Goal: Information Seeking & Learning: Compare options

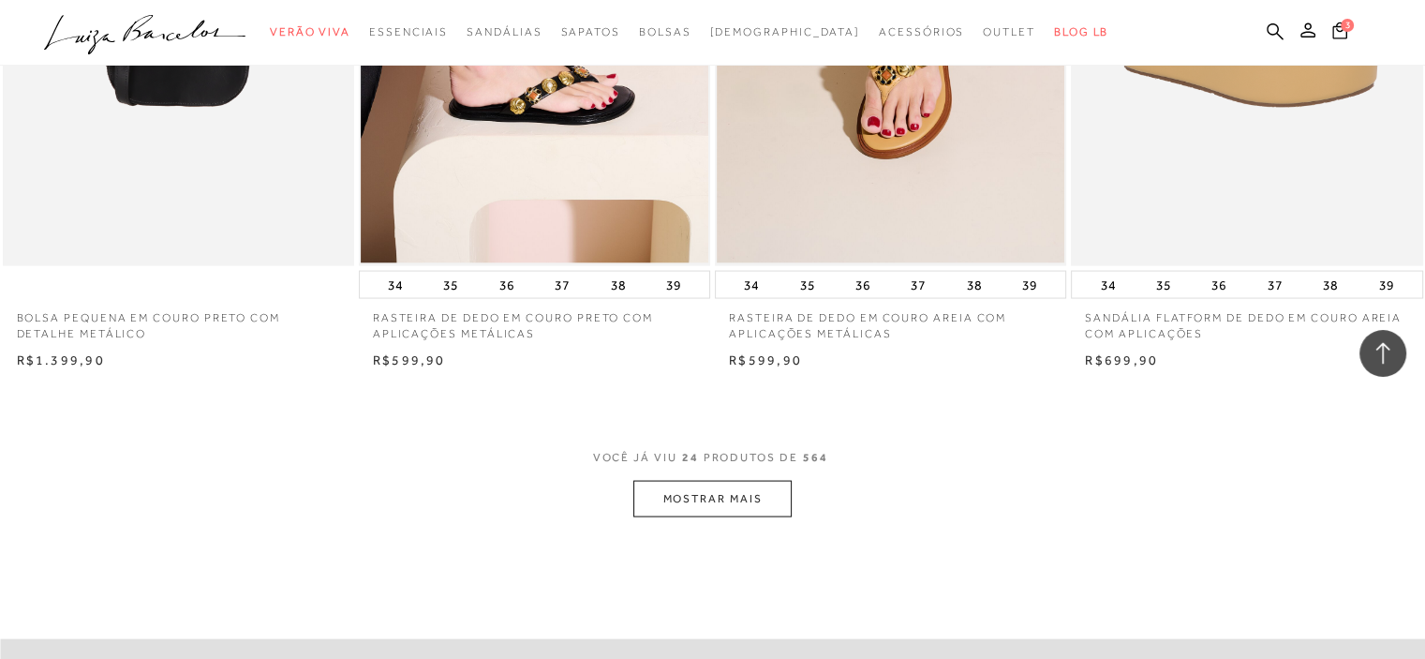
scroll to position [3280, 0]
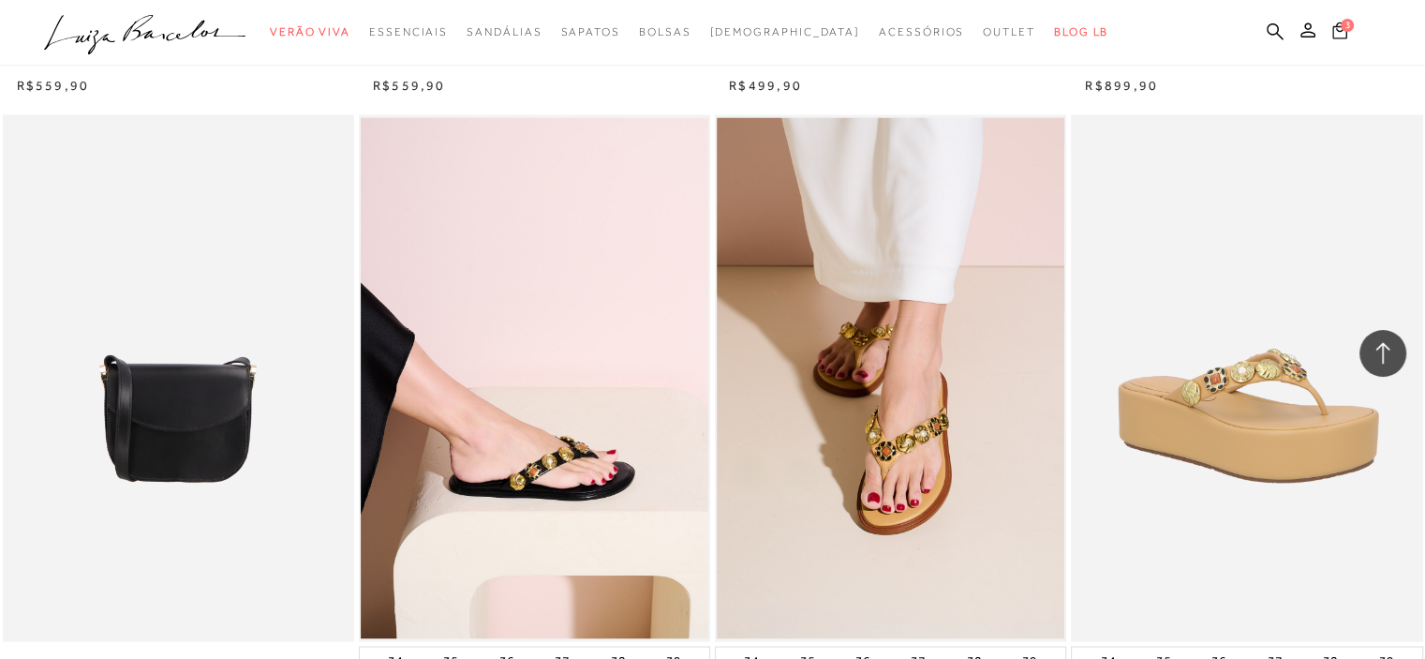
click at [1342, 30] on icon at bounding box center [1340, 30] width 15 height 17
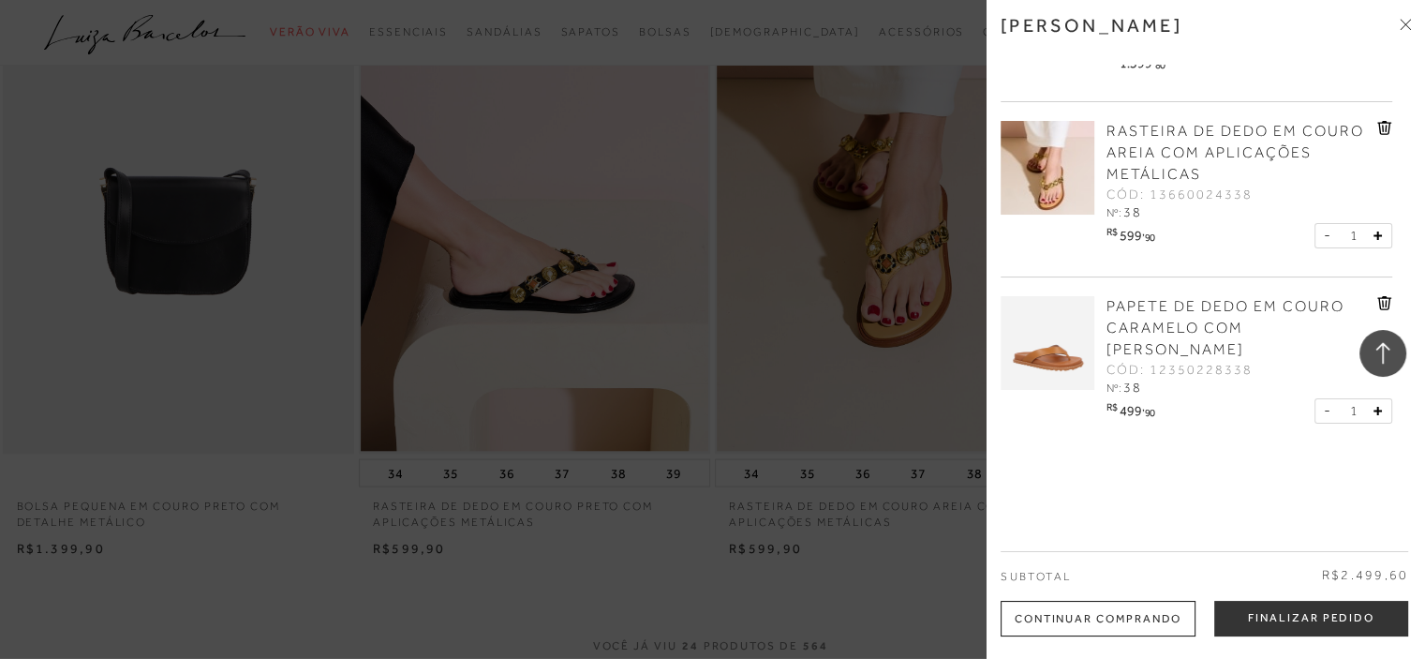
scroll to position [0, 0]
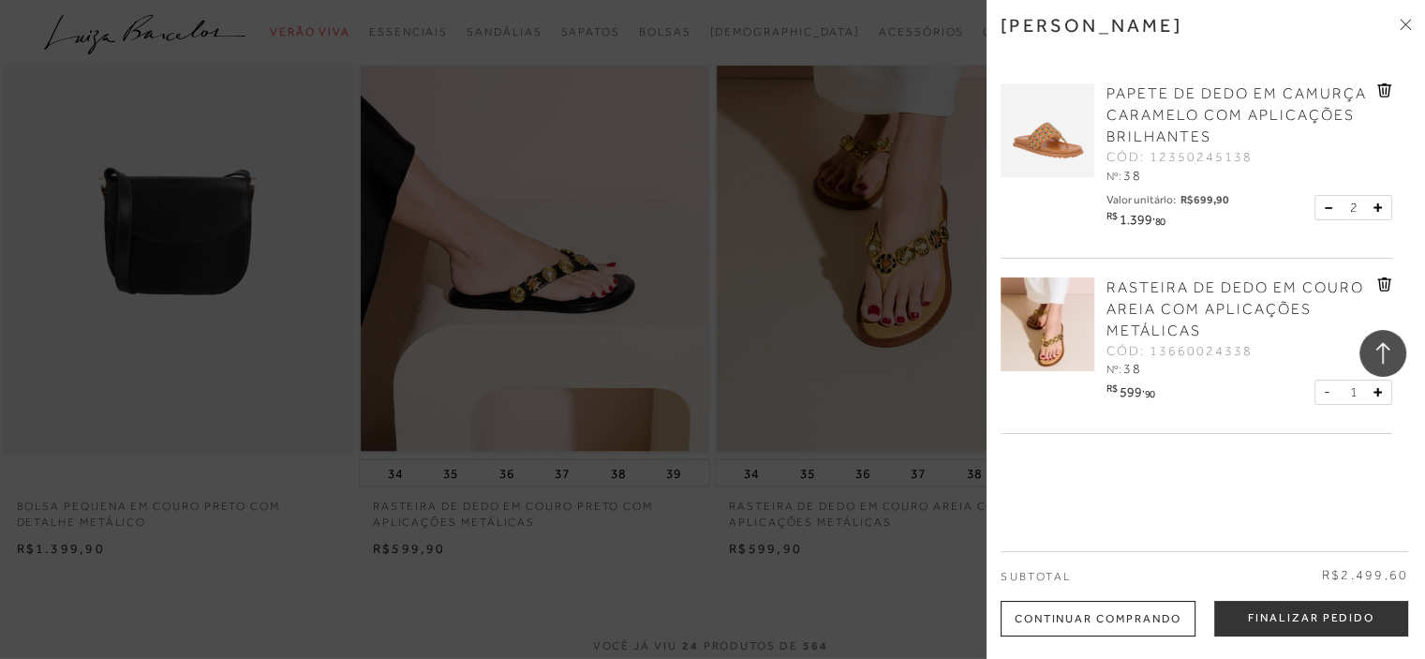
click at [873, 58] on div at bounding box center [712, 329] width 1425 height 659
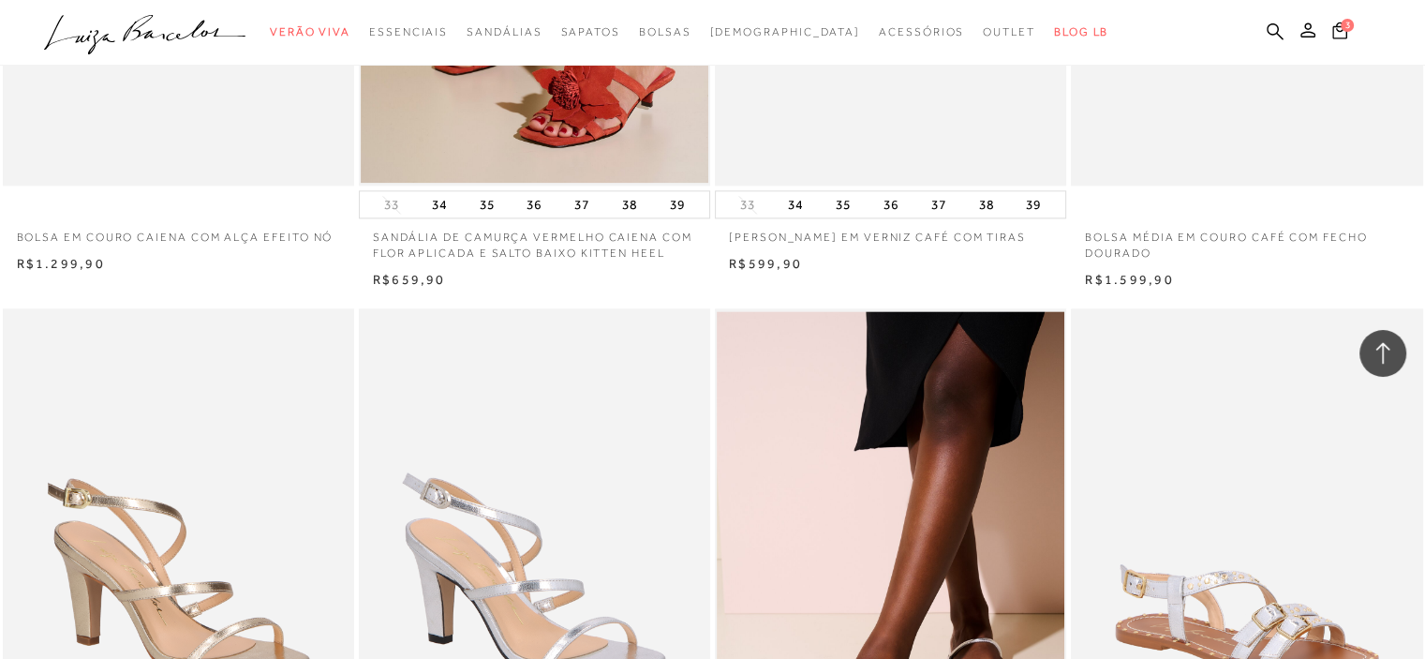
scroll to position [2062, 0]
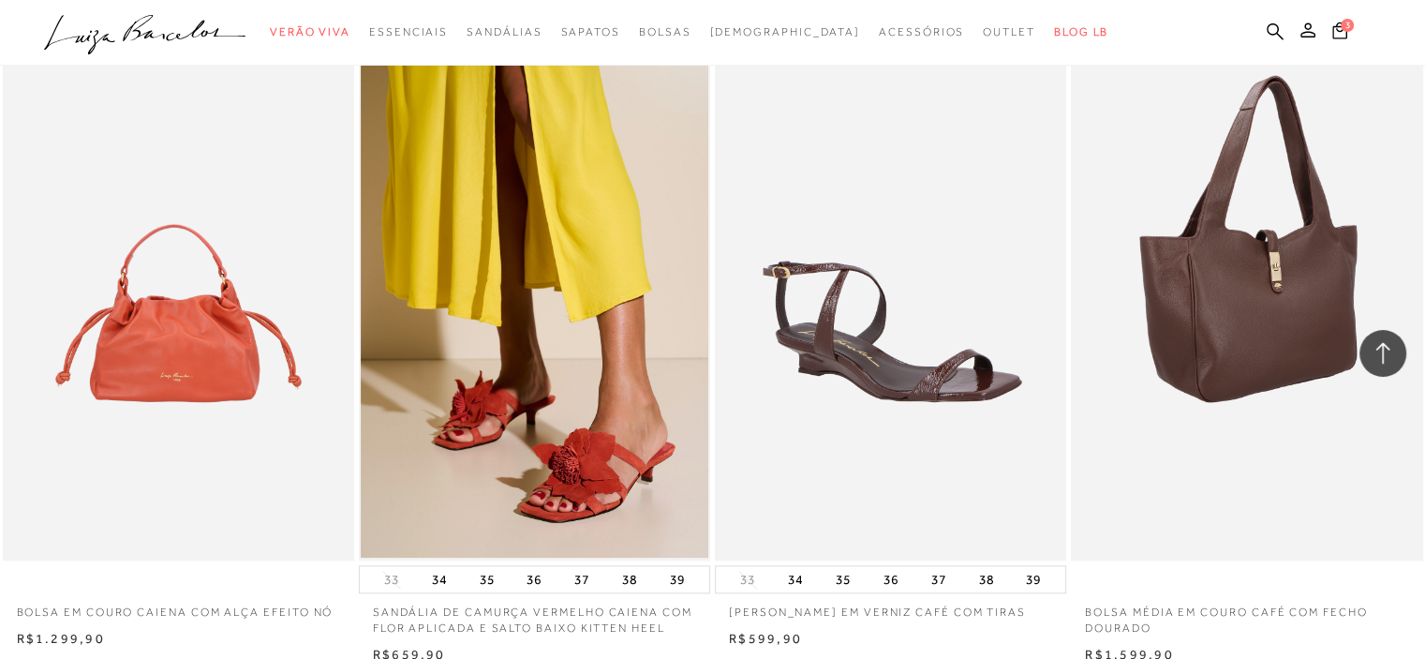
click at [1301, 203] on img at bounding box center [1248, 297] width 350 height 528
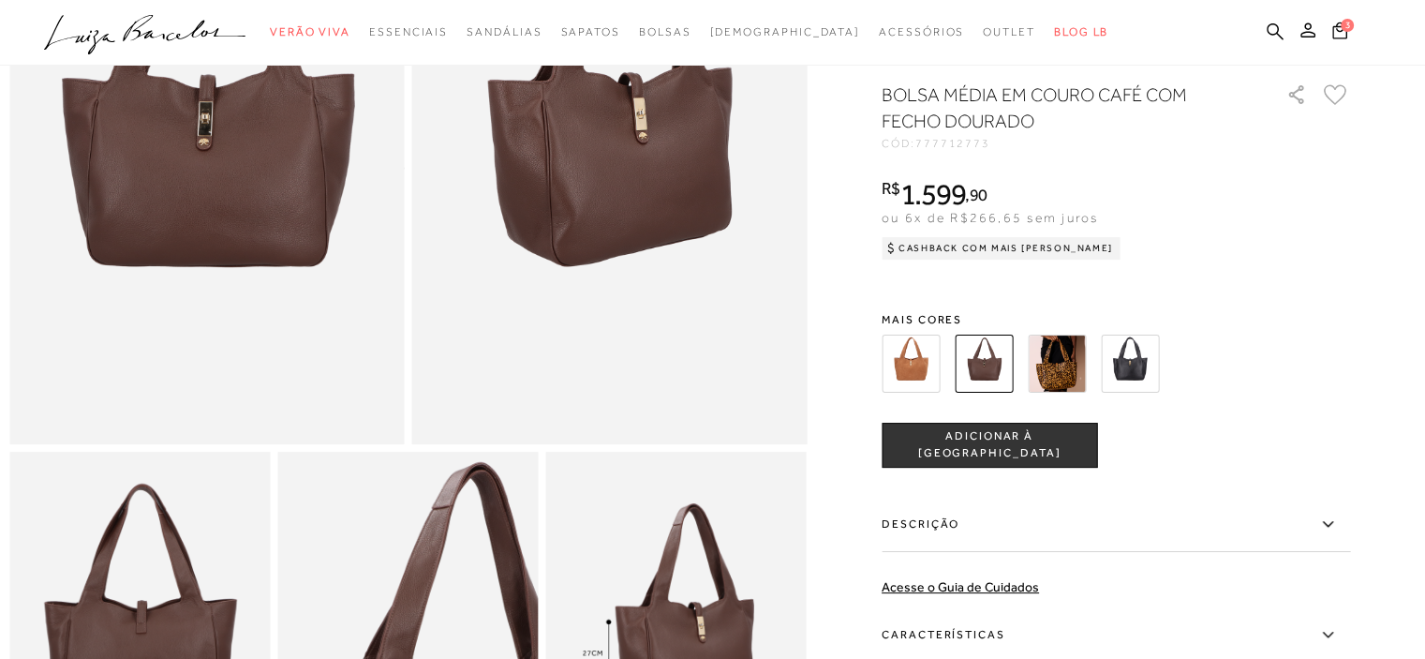
scroll to position [94, 0]
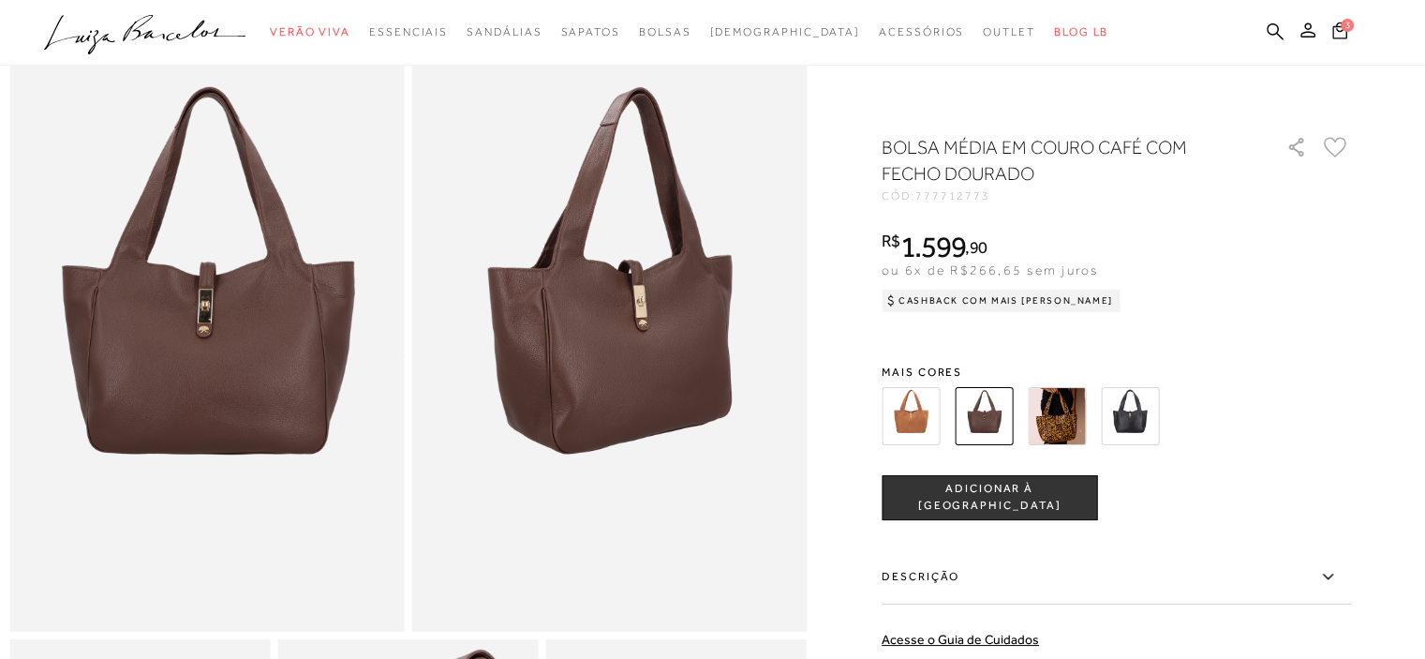
click at [1061, 415] on img at bounding box center [1057, 416] width 58 height 58
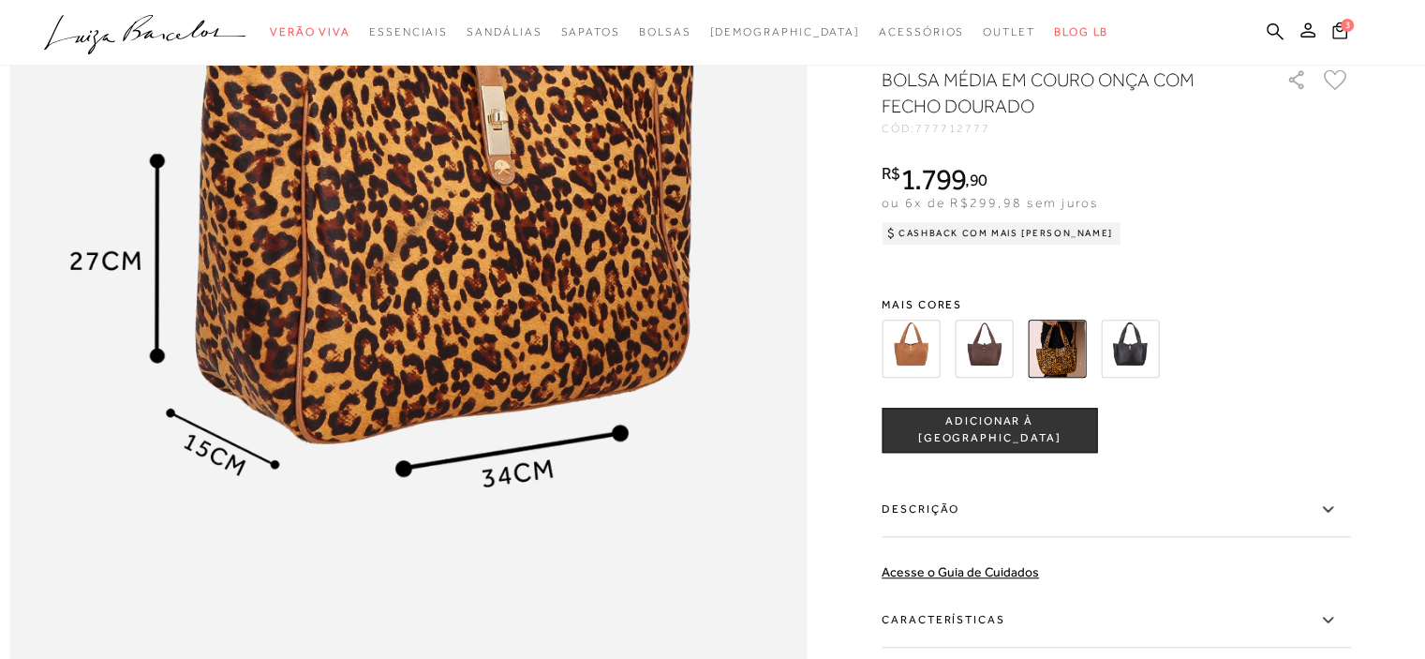
scroll to position [1124, 0]
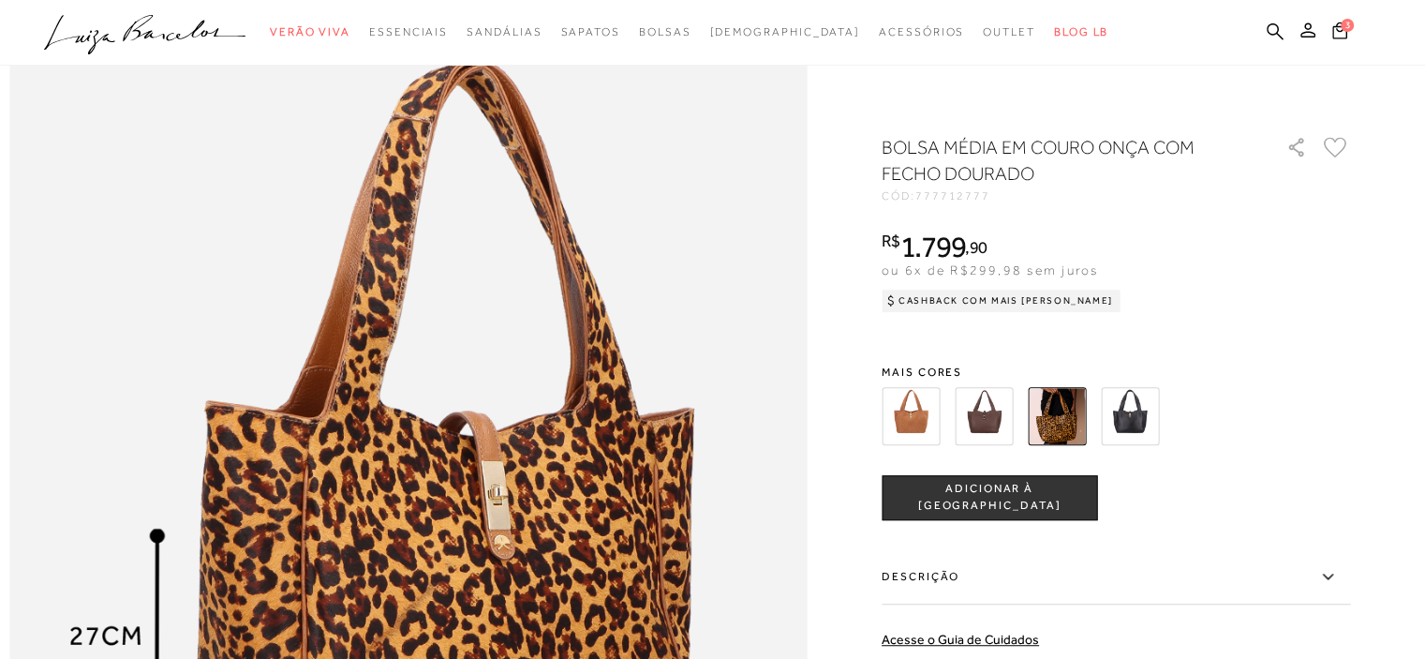
click at [998, 414] on img at bounding box center [984, 416] width 58 height 58
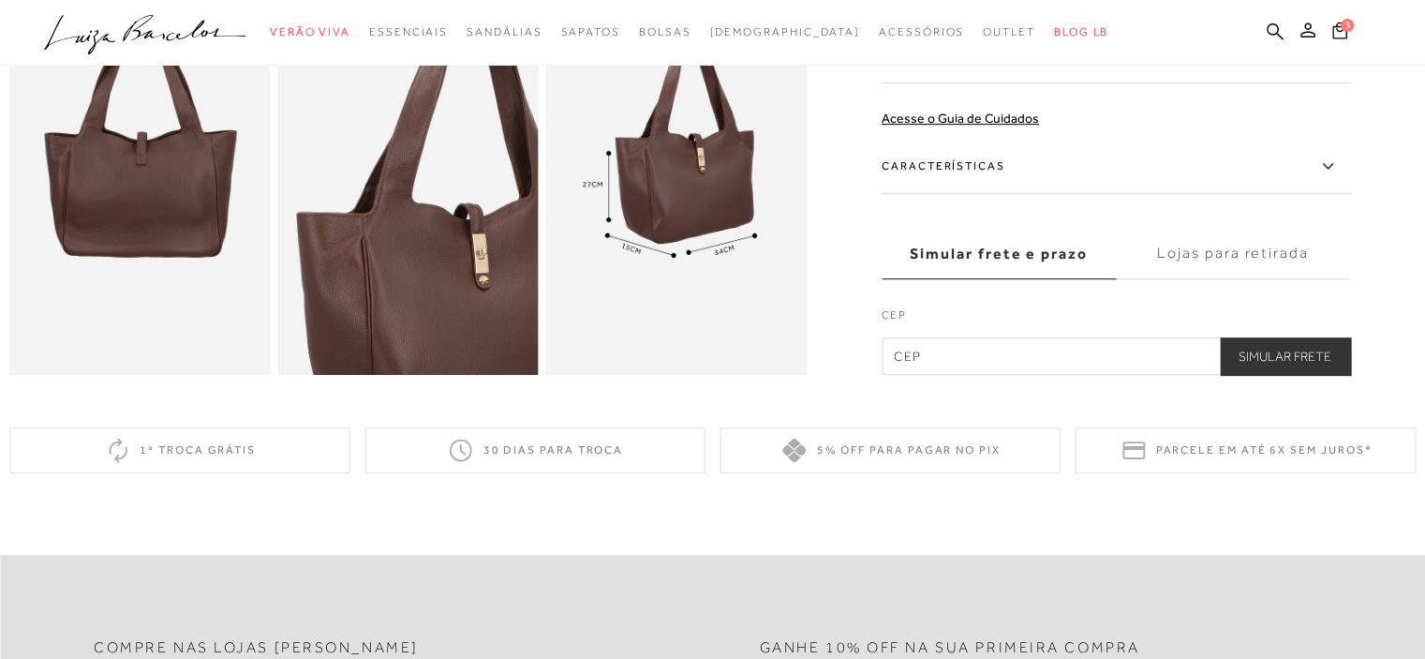
scroll to position [281, 0]
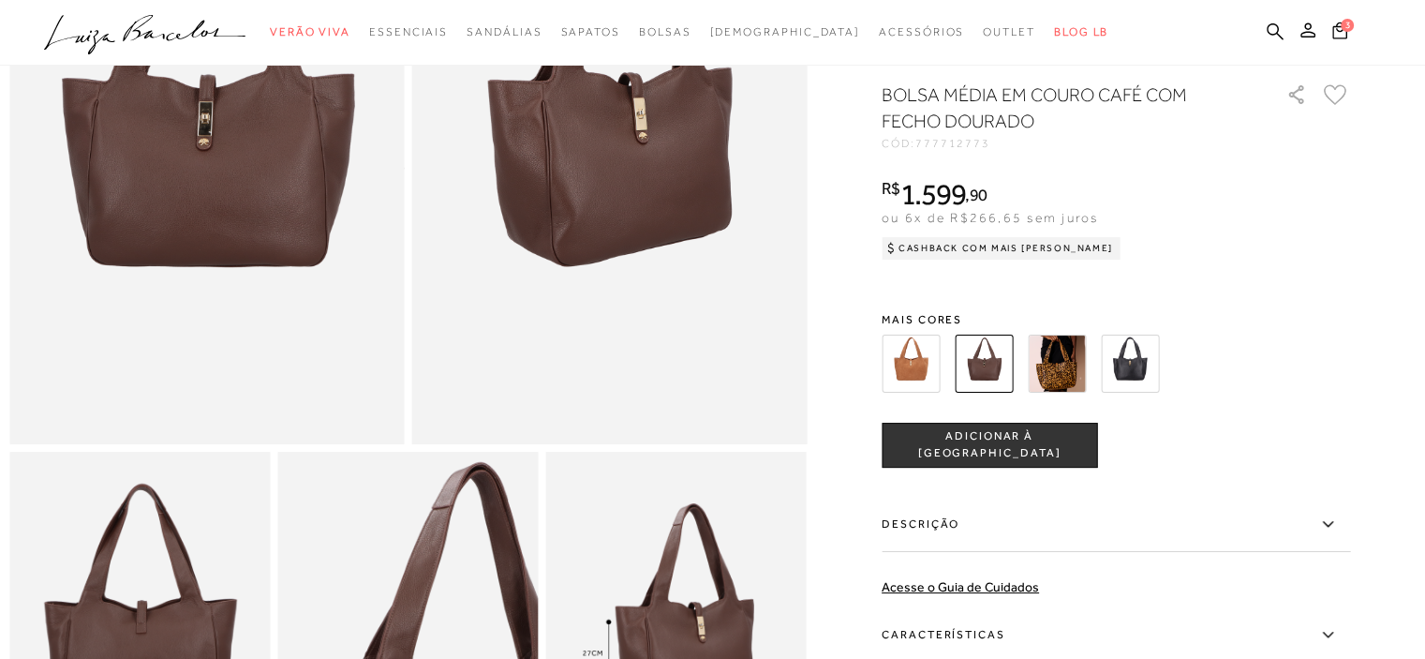
click at [1139, 375] on img at bounding box center [1130, 364] width 58 height 58
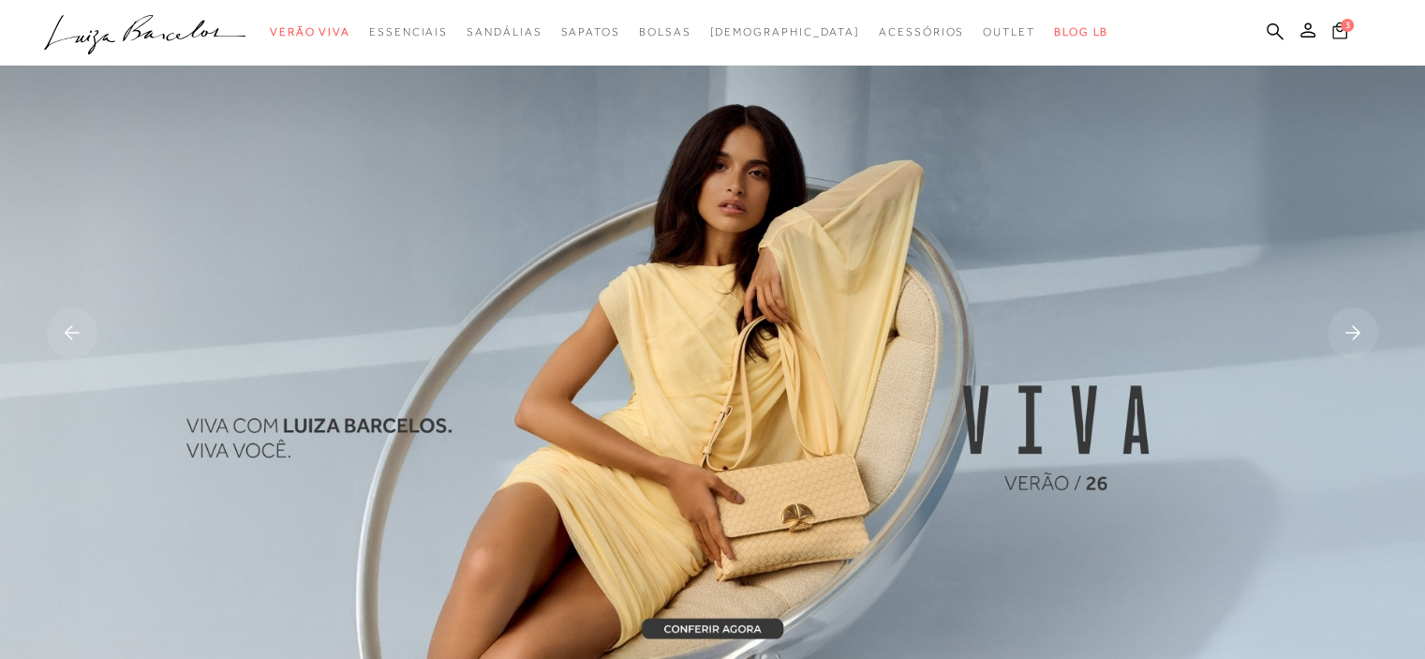
click at [1341, 29] on icon at bounding box center [1340, 30] width 15 height 17
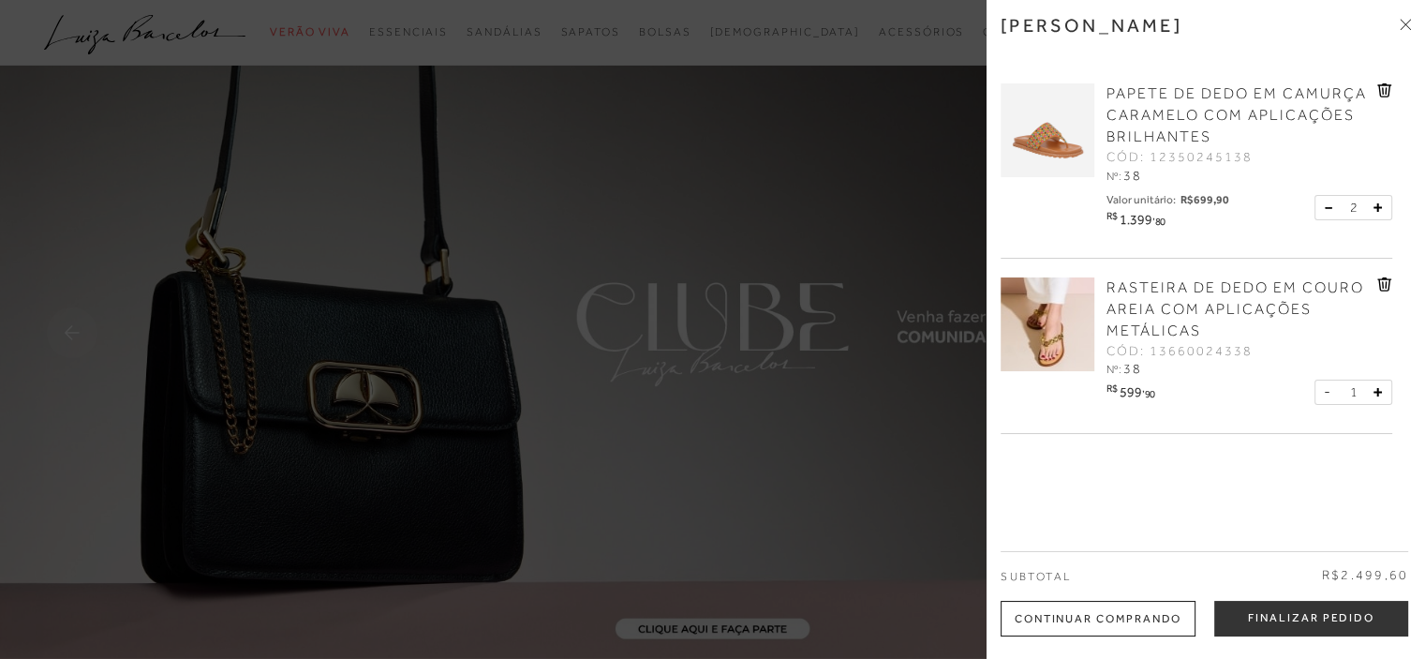
click at [1380, 91] on icon at bounding box center [1384, 90] width 15 height 14
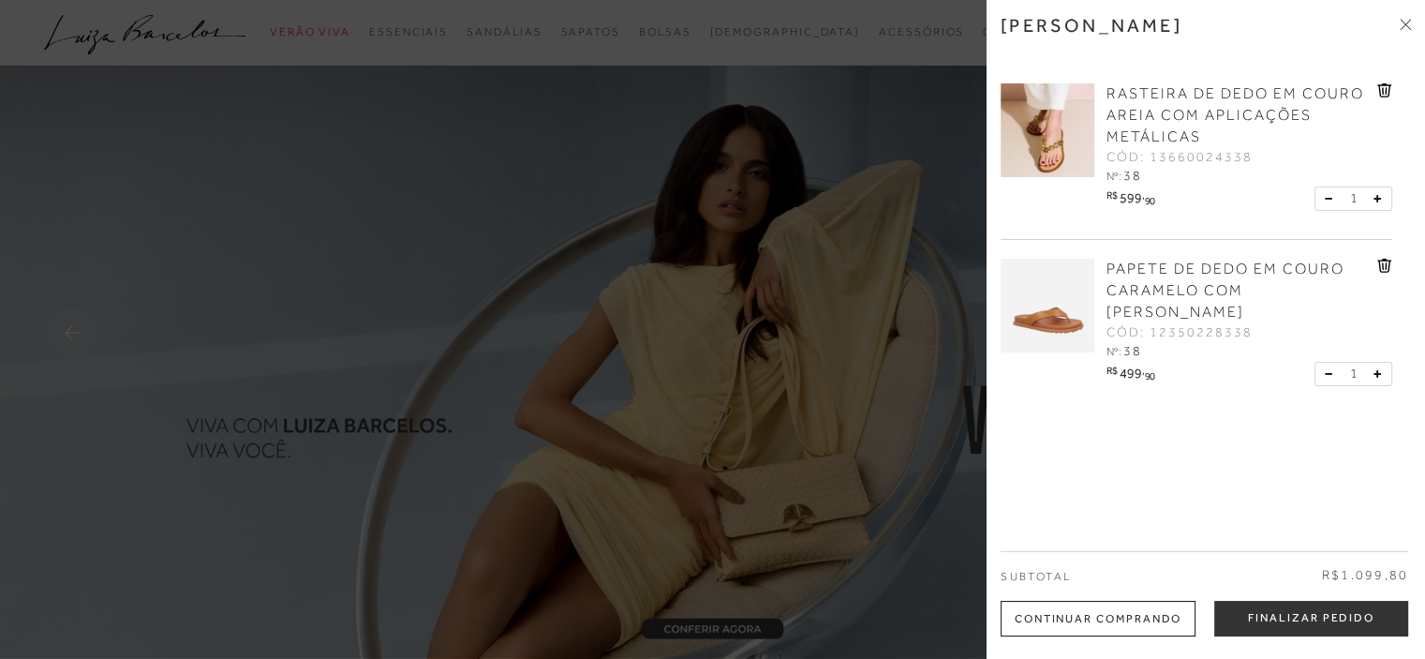
click at [1382, 261] on icon at bounding box center [1384, 266] width 14 height 14
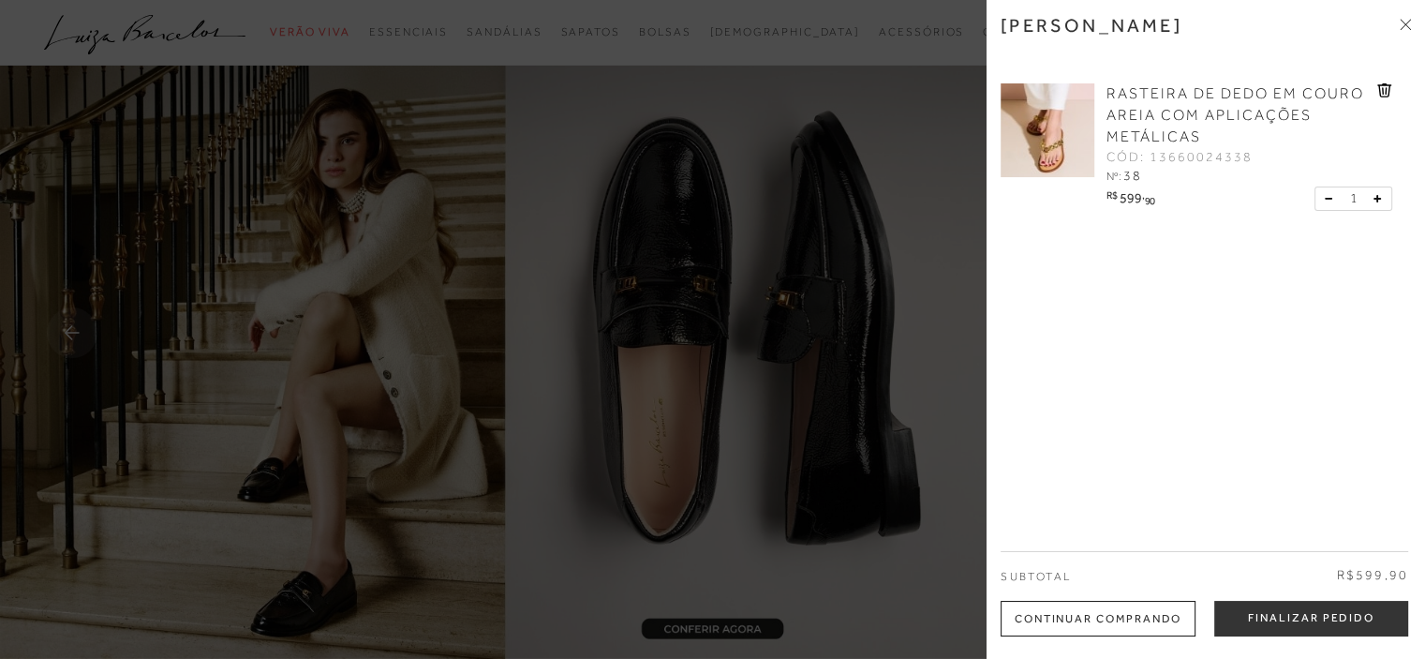
click at [1377, 91] on icon at bounding box center [1384, 90] width 14 height 14
